Goal: Information Seeking & Learning: Learn about a topic

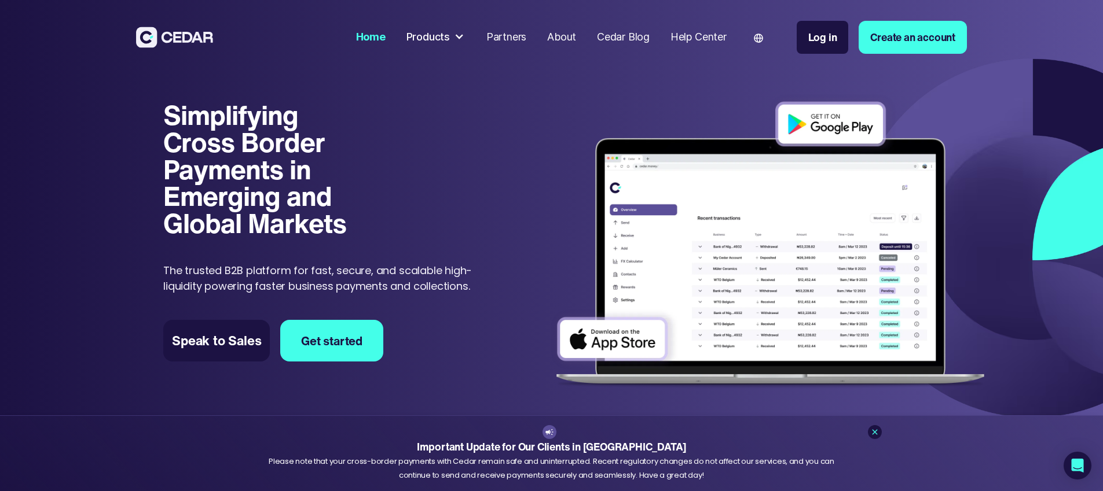
click at [464, 38] on div at bounding box center [459, 37] width 10 height 10
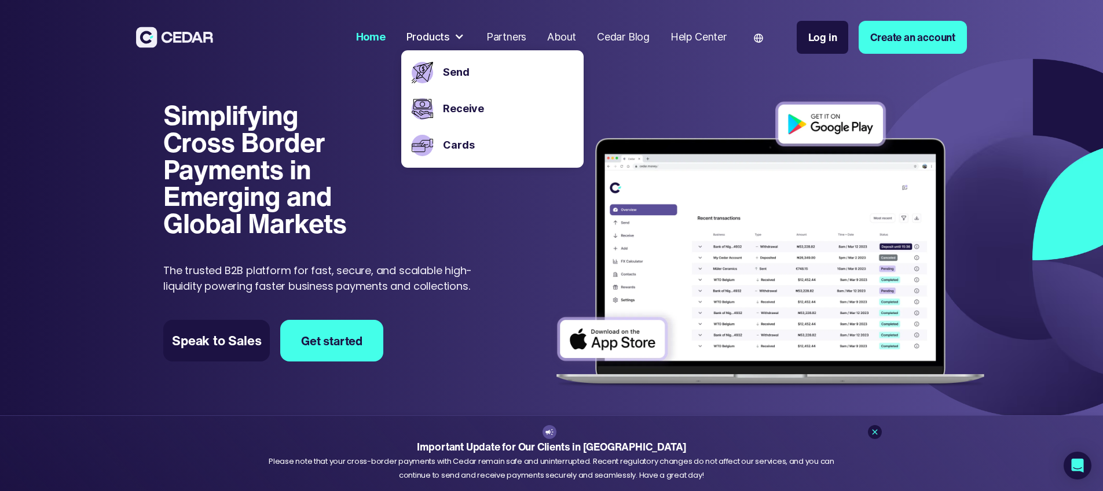
click at [494, 263] on p "The trusted B2B platform for fast, secure, and scalable high-liquidity powering…" at bounding box center [328, 278] width 331 height 31
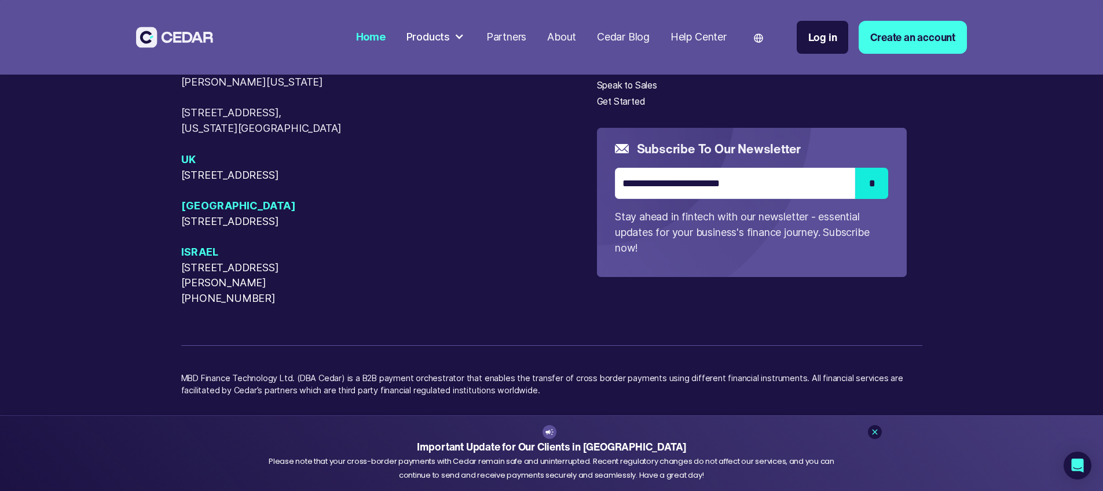
scroll to position [6254, 0]
click at [622, 60] on div "About" at bounding box center [609, 53] width 25 height 14
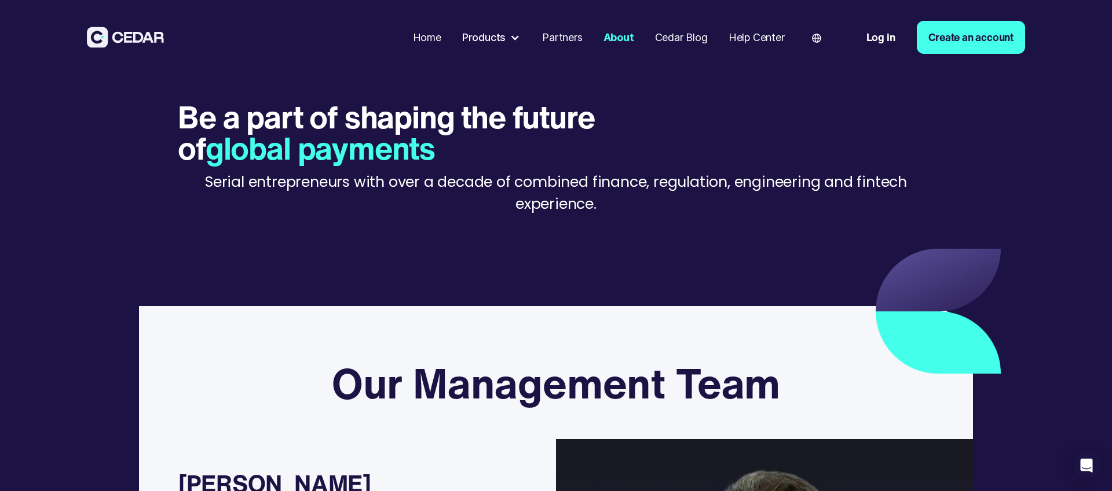
click at [509, 35] on div at bounding box center [514, 37] width 10 height 10
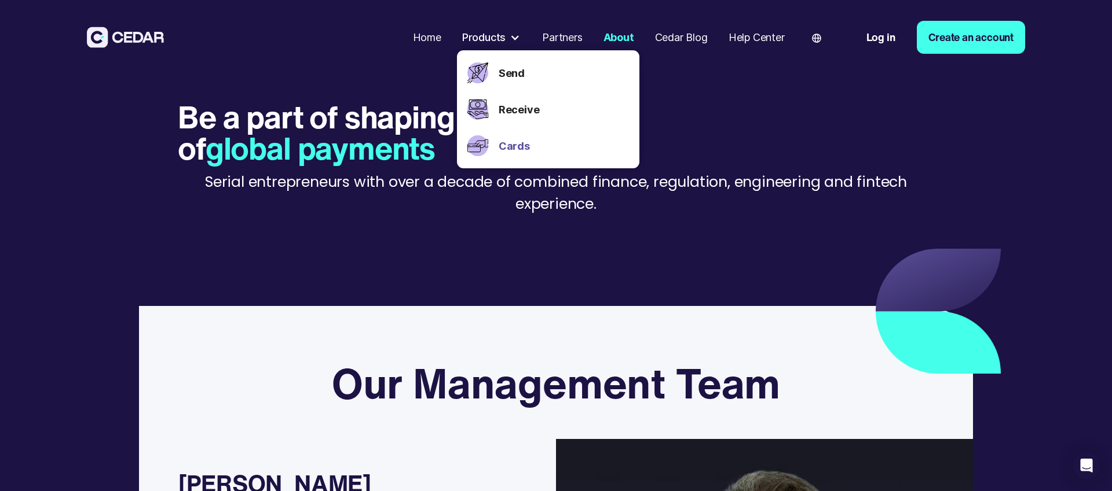
click at [502, 142] on link "Cards" at bounding box center [563, 146] width 130 height 16
